Goal: Task Accomplishment & Management: Manage account settings

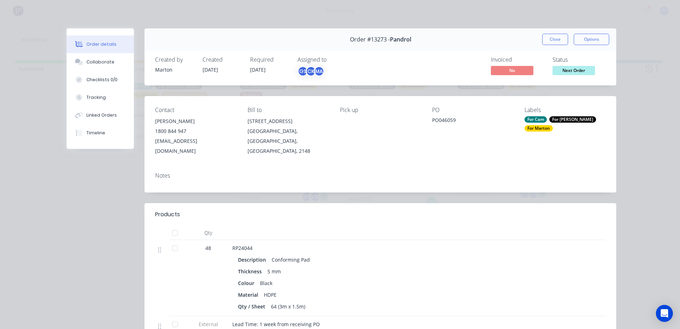
scroll to position [1, 0]
click at [548, 44] on button "Close" at bounding box center [556, 39] width 26 height 11
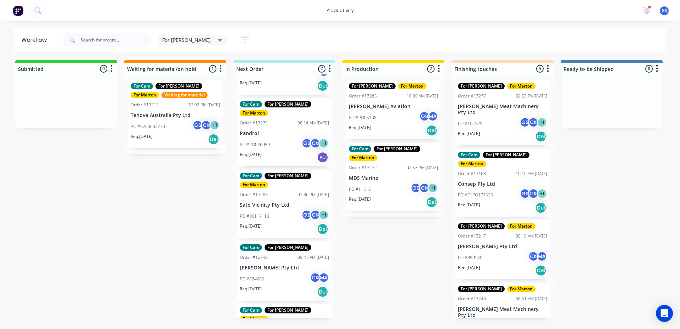
scroll to position [0, 0]
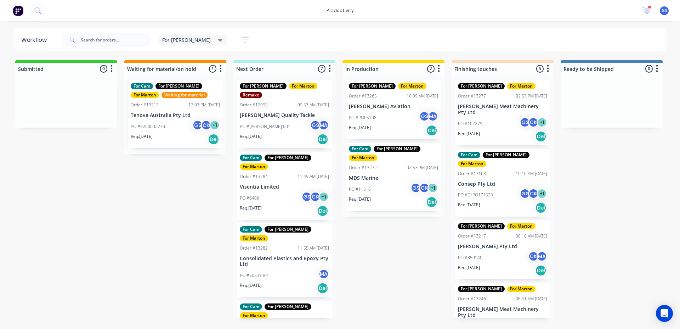
click at [276, 245] on div "Order #13262 11:55 AM [DATE]" at bounding box center [284, 248] width 89 height 6
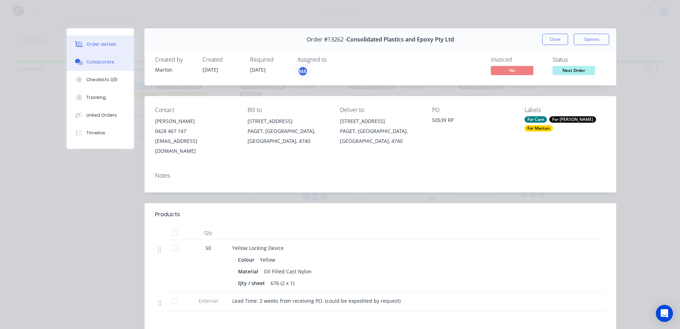
click at [107, 71] on button "Collaborate" at bounding box center [100, 62] width 67 height 18
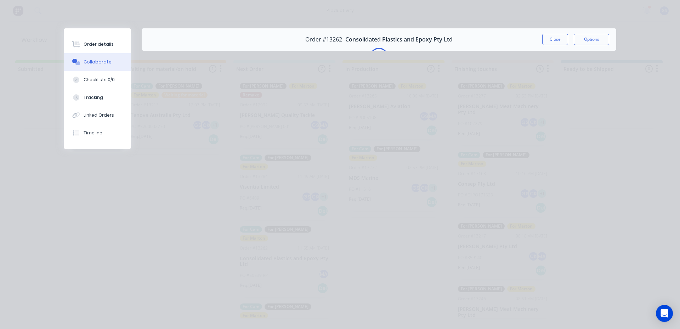
click at [107, 67] on button "Collaborate" at bounding box center [97, 62] width 67 height 18
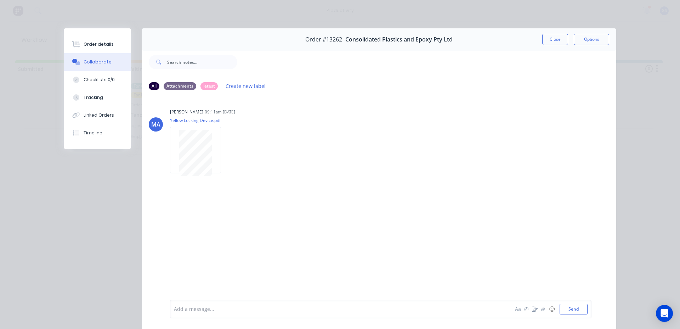
click at [557, 37] on button "Close" at bounding box center [556, 39] width 26 height 11
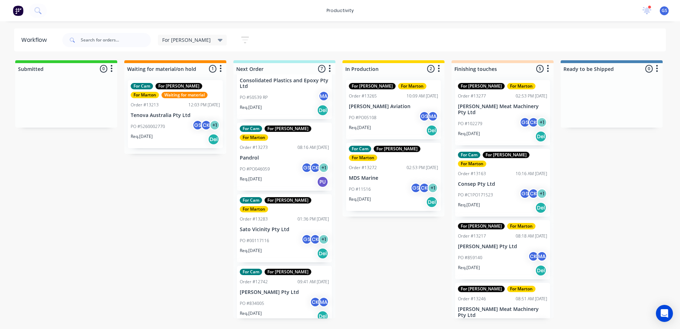
scroll to position [202, 0]
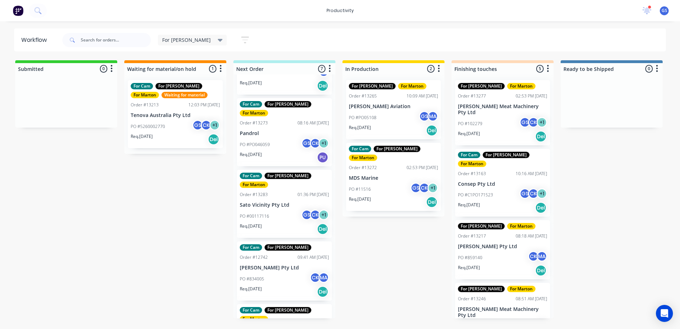
click at [289, 286] on div "Req. [DATE] Del" at bounding box center [284, 292] width 89 height 12
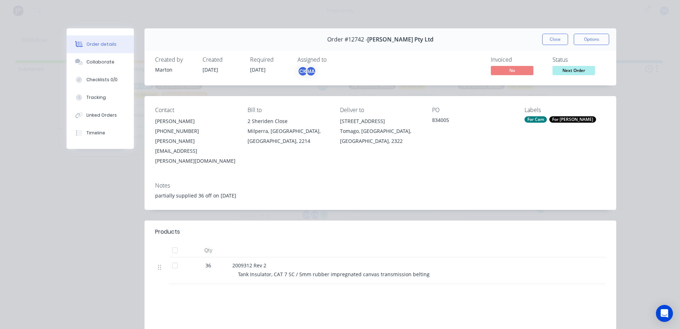
click at [543, 35] on button "Close" at bounding box center [556, 39] width 26 height 11
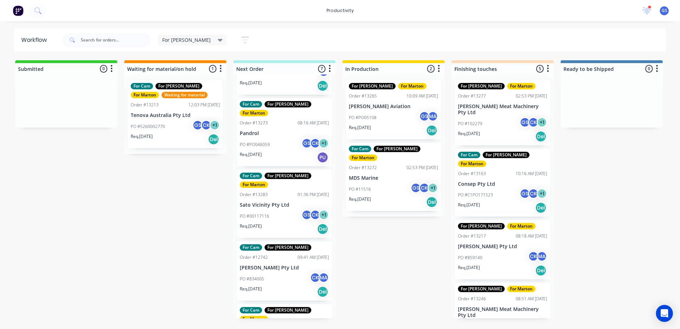
click at [258, 213] on p "PO #00117116" at bounding box center [254, 216] width 29 height 6
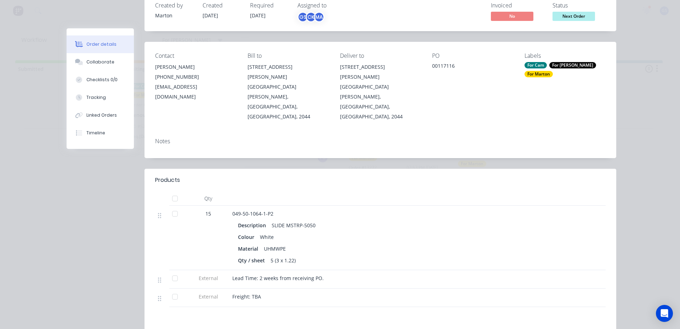
scroll to position [0, 0]
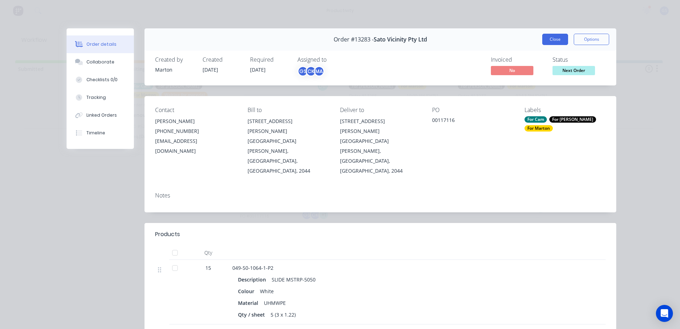
click at [552, 43] on button "Close" at bounding box center [556, 39] width 26 height 11
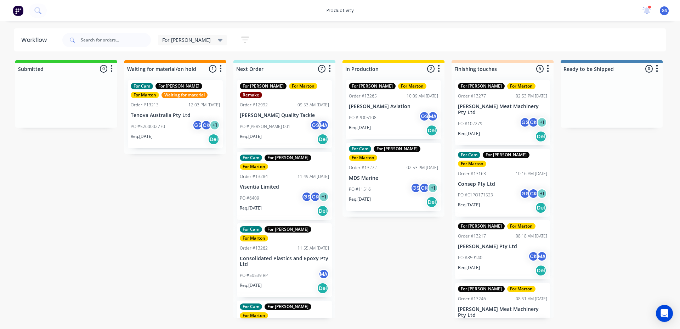
click at [284, 269] on div "PO #50539 RP MA" at bounding box center [284, 275] width 89 height 13
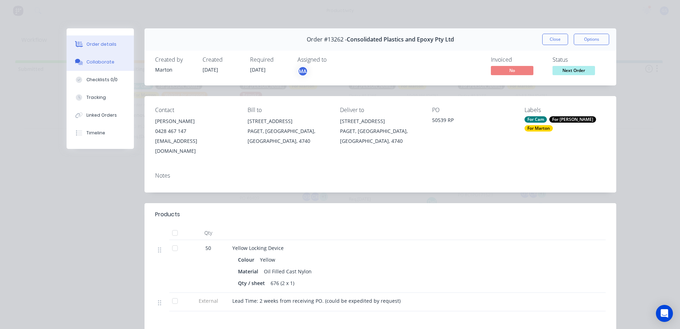
click at [103, 67] on button "Collaborate" at bounding box center [100, 62] width 67 height 18
